Goal: Answer question/provide support

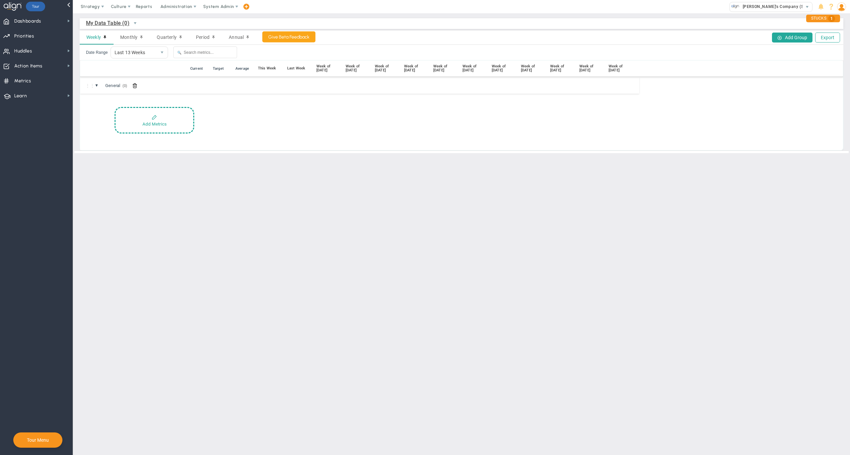
click at [112, 23] on span "My Data Table (0)" at bounding box center [107, 23] width 43 height 8
click at [165, 128] on button "Add Metrics" at bounding box center [155, 120] width 80 height 27
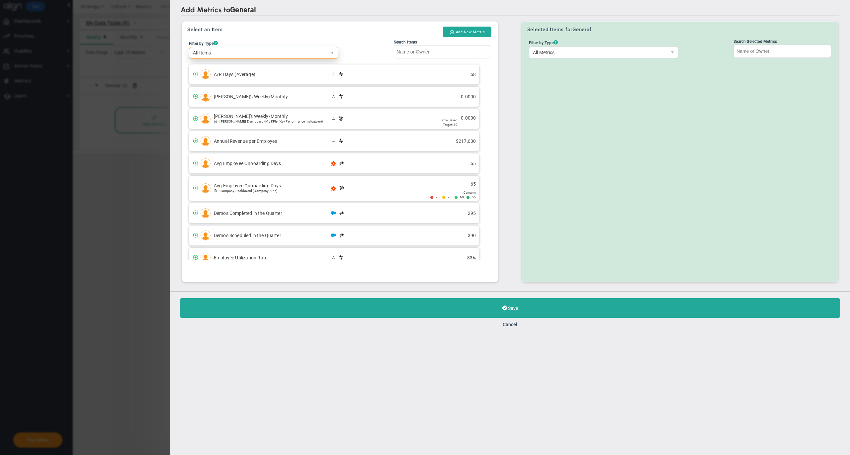
click at [250, 51] on span "All Items" at bounding box center [257, 52] width 137 height 11
click at [237, 81] on li "Company Metrics" at bounding box center [263, 78] width 148 height 14
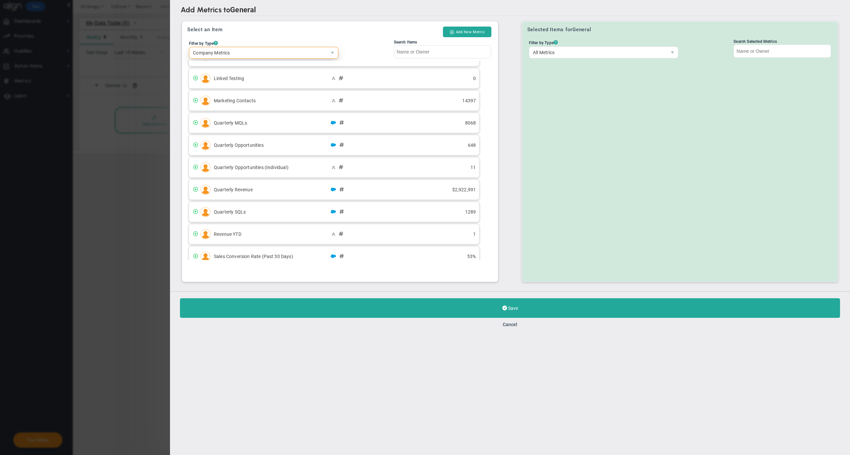
scroll to position [181, 0]
click at [508, 326] on button "Cancel" at bounding box center [510, 324] width 15 height 5
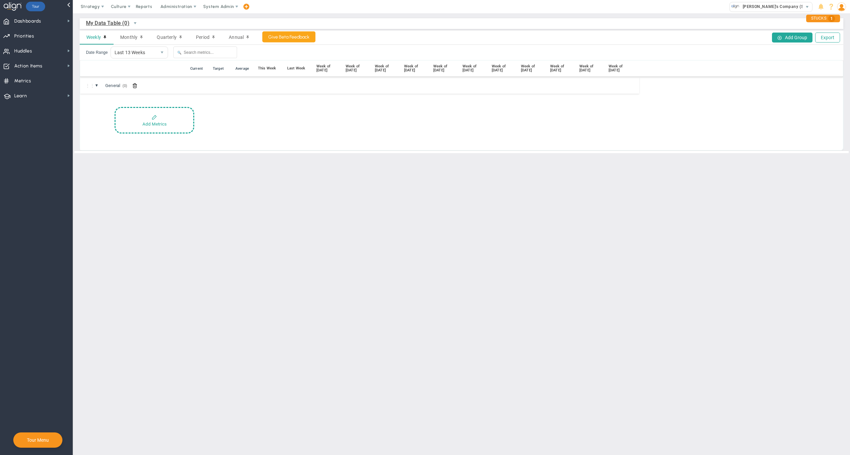
click at [504, 284] on main "My Data Table (0) My Data Table → My Data Table Weekly Monthly Quarterly Period…" at bounding box center [461, 234] width 777 height 442
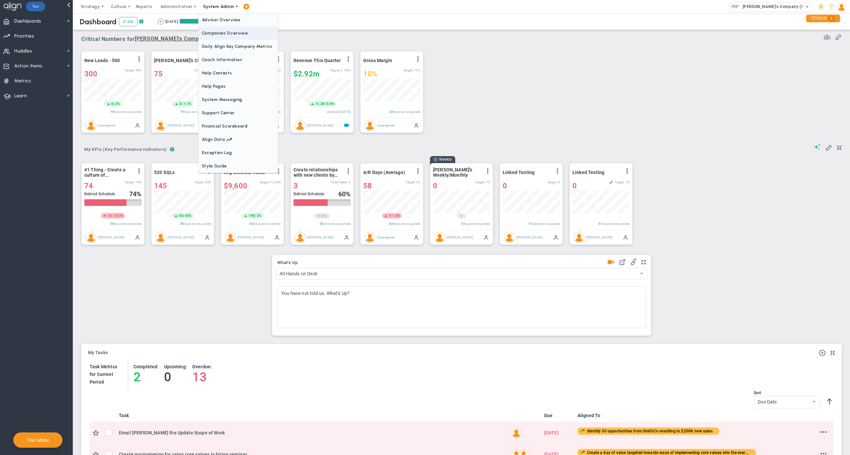
click at [232, 34] on span "Companies Overview" at bounding box center [238, 33] width 79 height 13
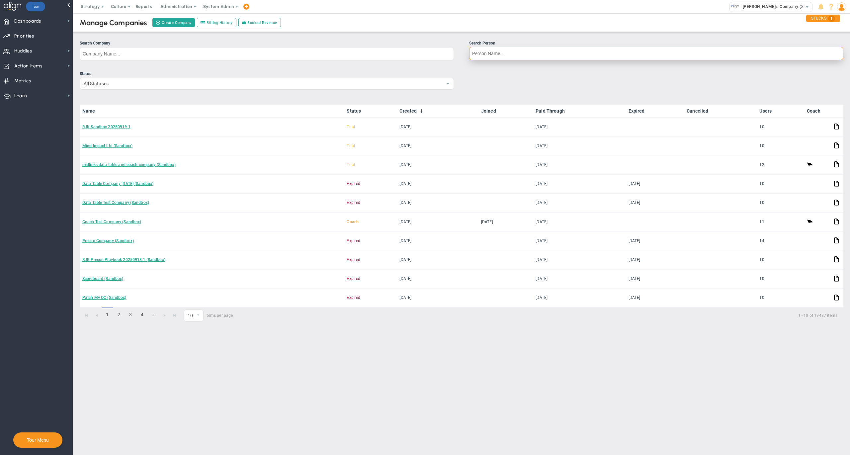
click at [508, 54] on input "Search Person" at bounding box center [656, 53] width 374 height 13
type input "flavio ort"
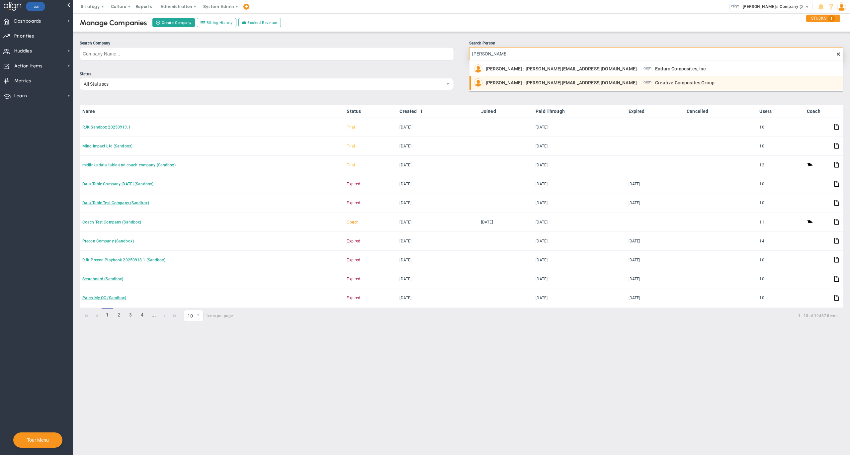
click at [523, 80] on span "Flavio Ortiz : fortiz@endurocomposites.com" at bounding box center [561, 82] width 151 height 5
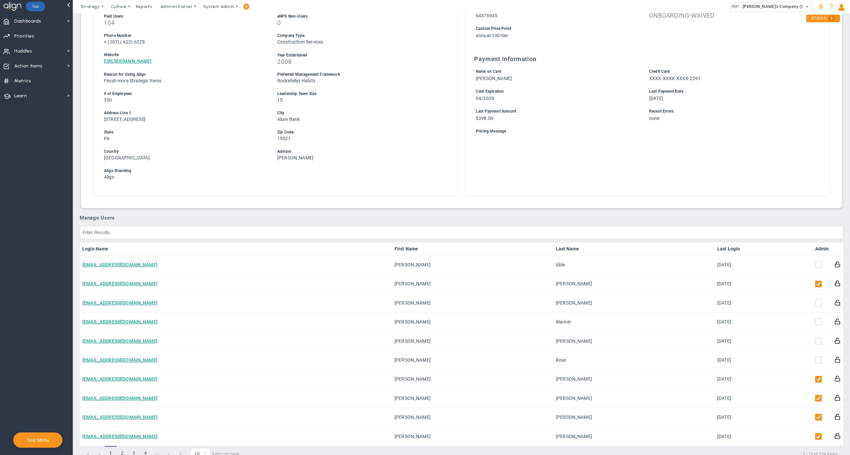
scroll to position [230, 0]
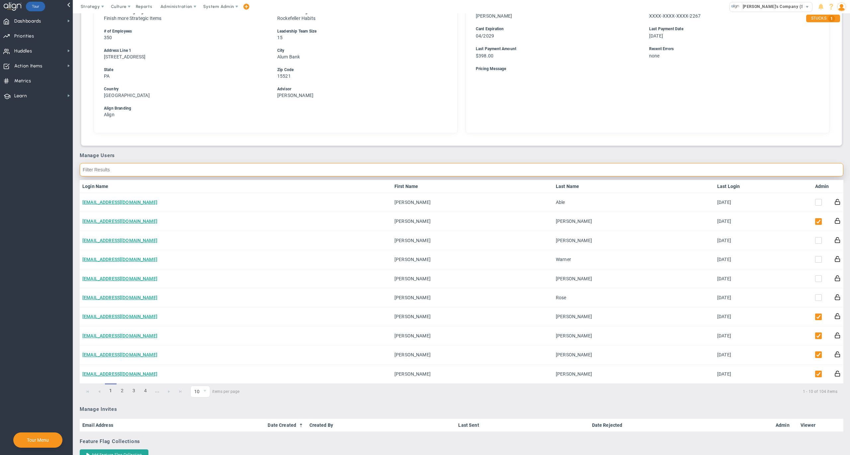
click at [521, 169] on input "text" at bounding box center [462, 169] width 764 height 13
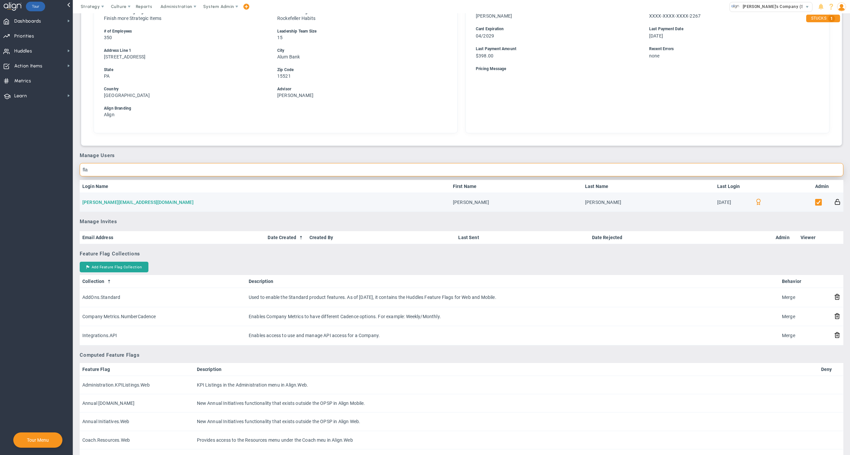
type input "fla"
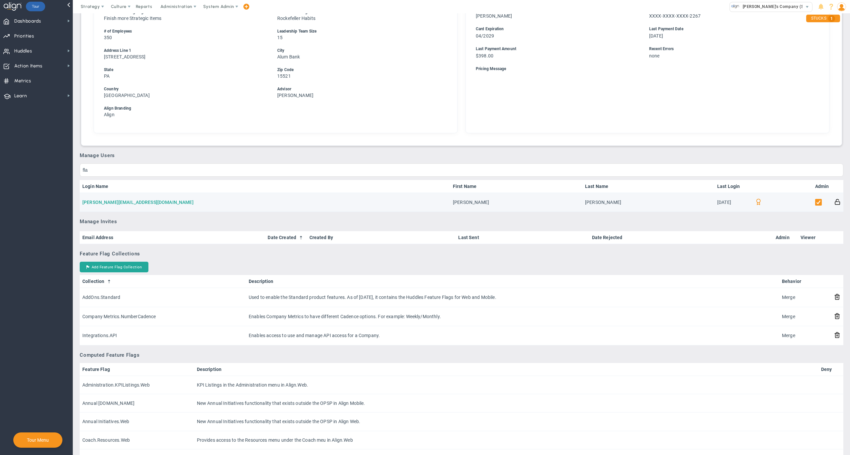
click at [130, 200] on link "fortiz@endurocomposites.com" at bounding box center [137, 202] width 111 height 5
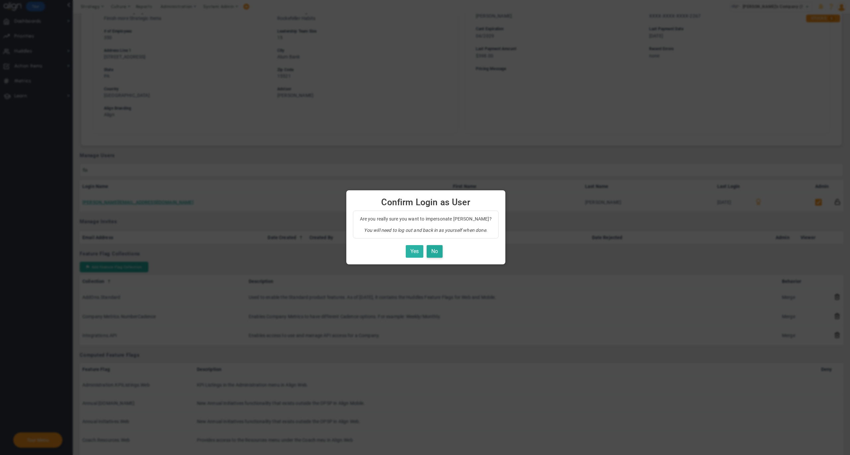
click at [414, 248] on button "Yes" at bounding box center [415, 251] width 18 height 13
